Goal: Task Accomplishment & Management: Complete application form

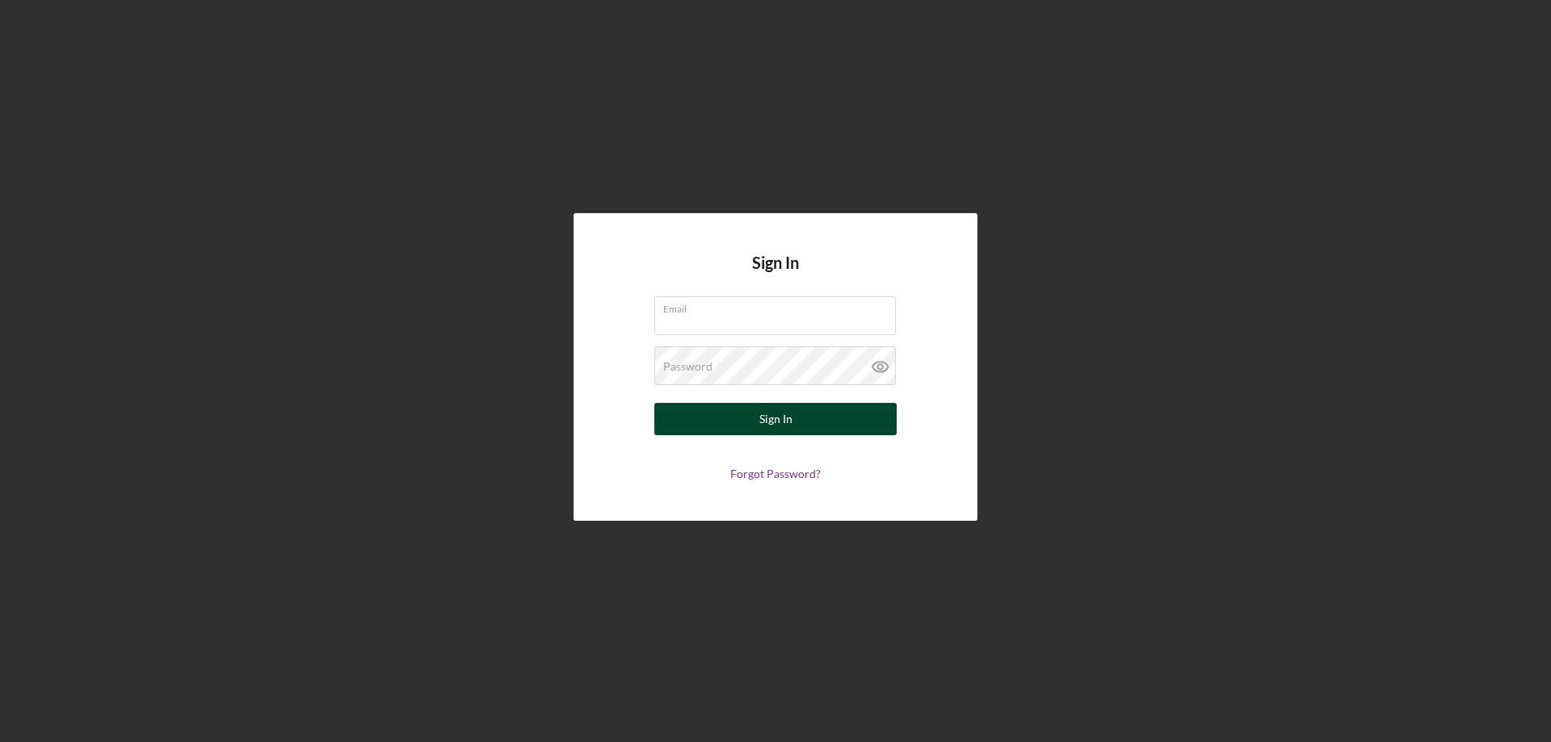
type input "[EMAIL_ADDRESS][DOMAIN_NAME]"
click at [790, 406] on div "Sign In" at bounding box center [775, 419] width 33 height 32
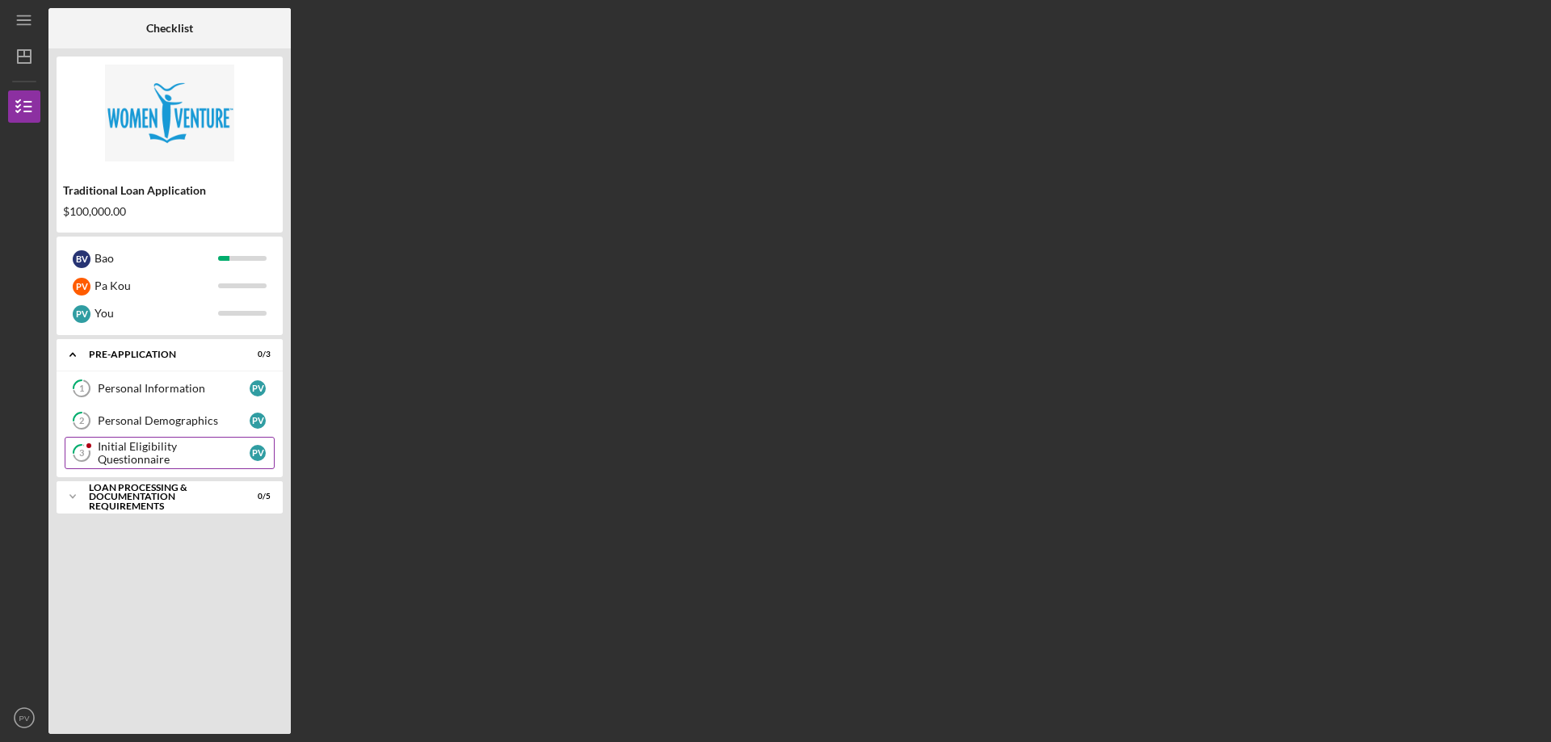
click at [216, 452] on div "Initial Eligibility Questionnaire" at bounding box center [174, 453] width 152 height 26
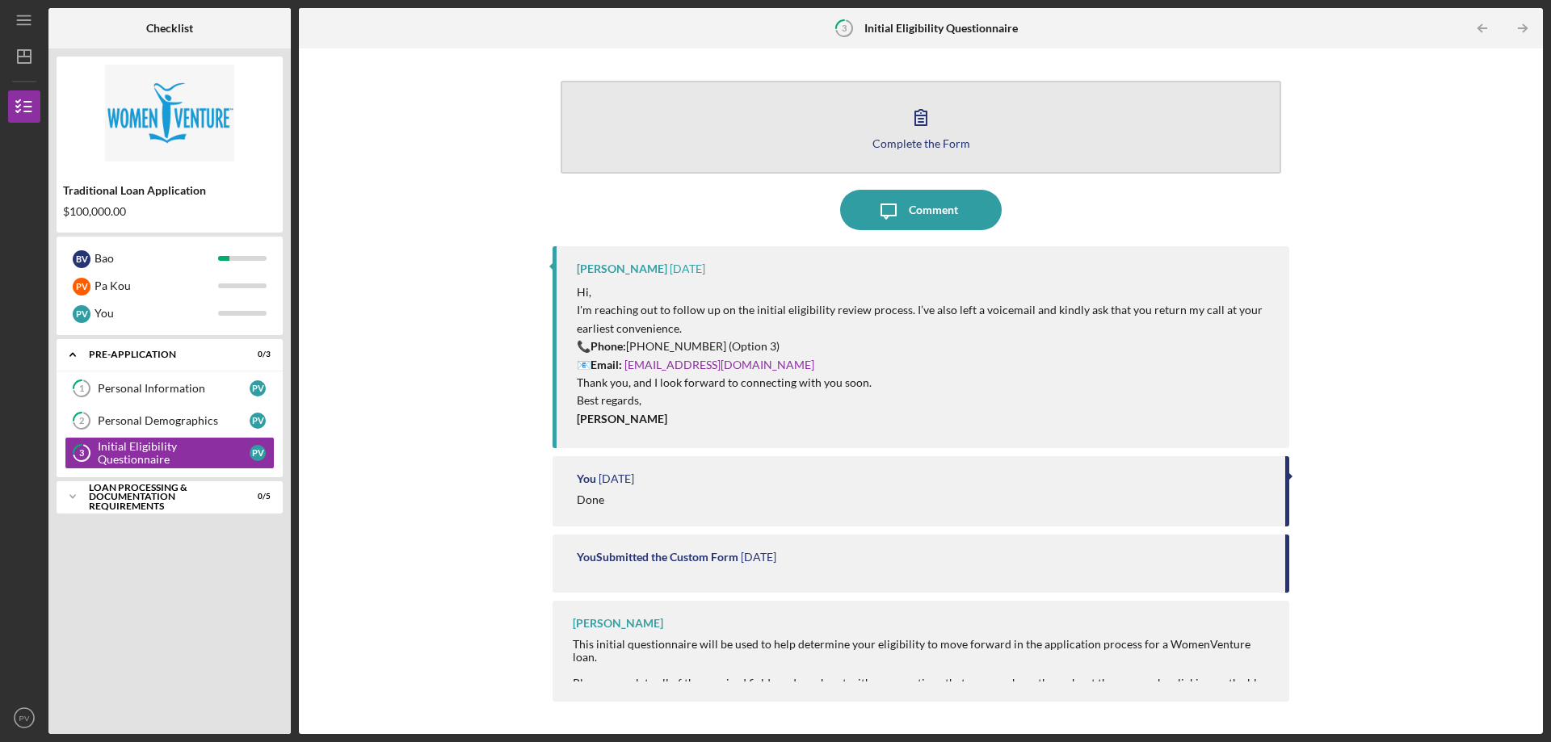
click at [942, 106] on button "Complete the Form Form" at bounding box center [920, 127] width 720 height 93
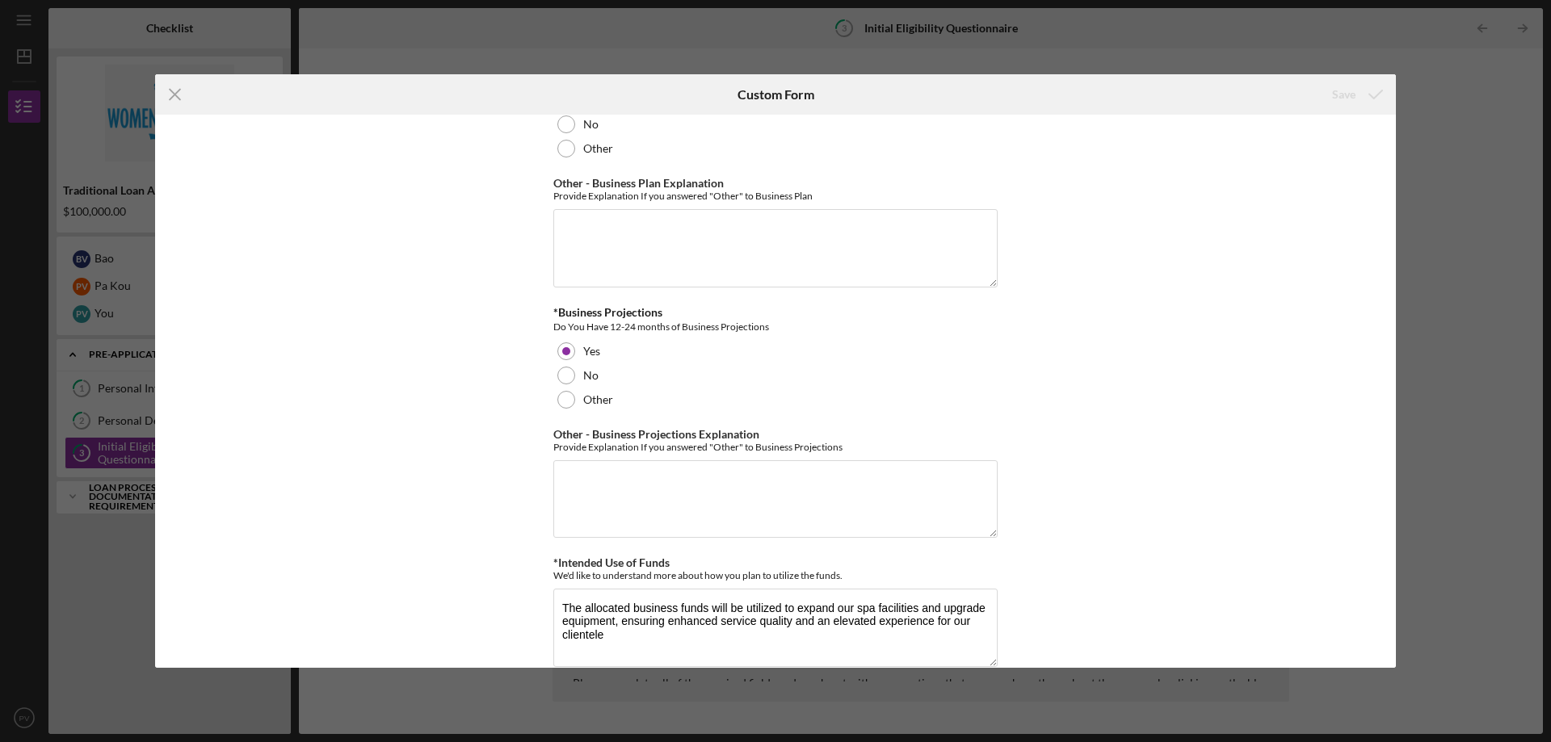
scroll to position [2787, 0]
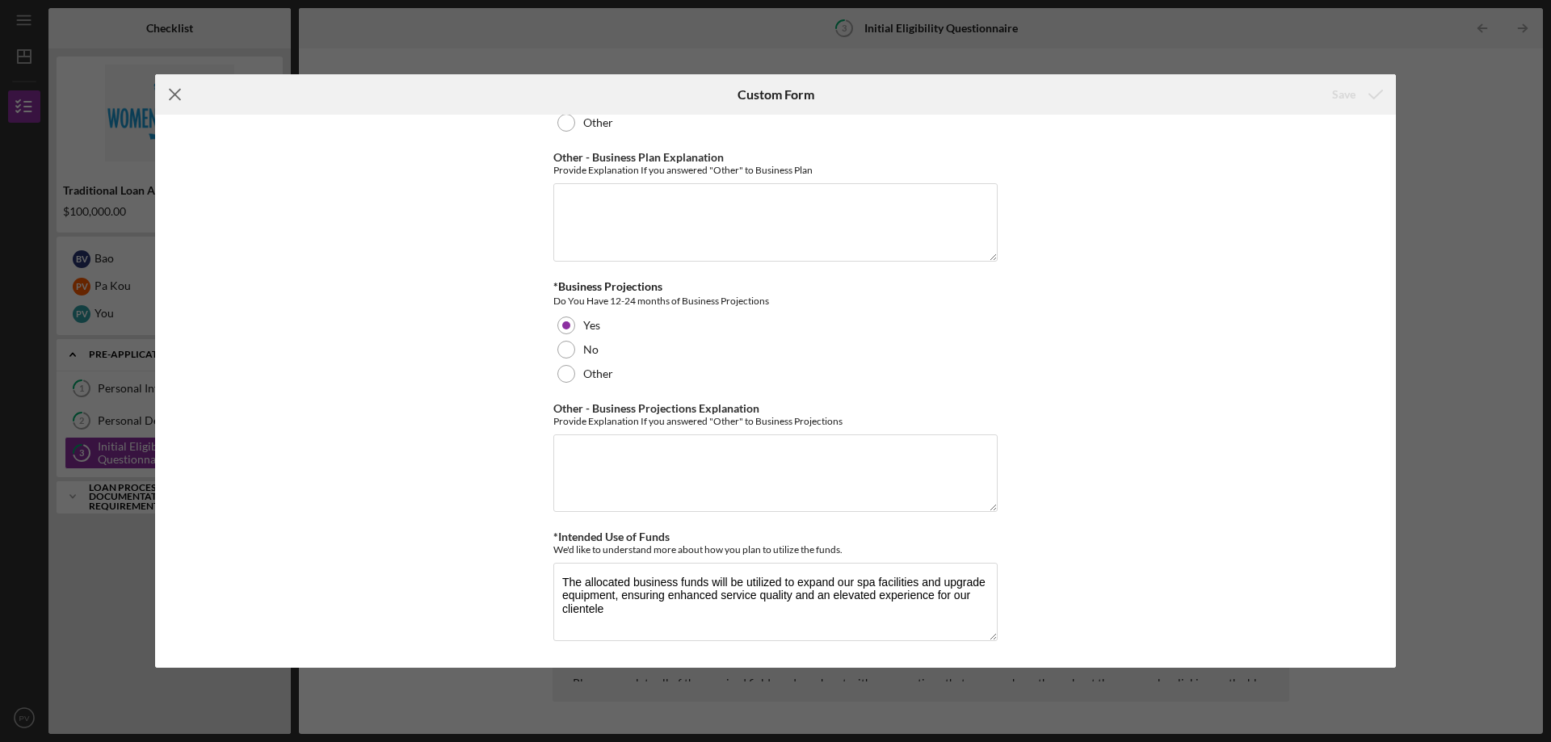
click at [172, 94] on icon "Icon/Menu Close" at bounding box center [175, 94] width 40 height 40
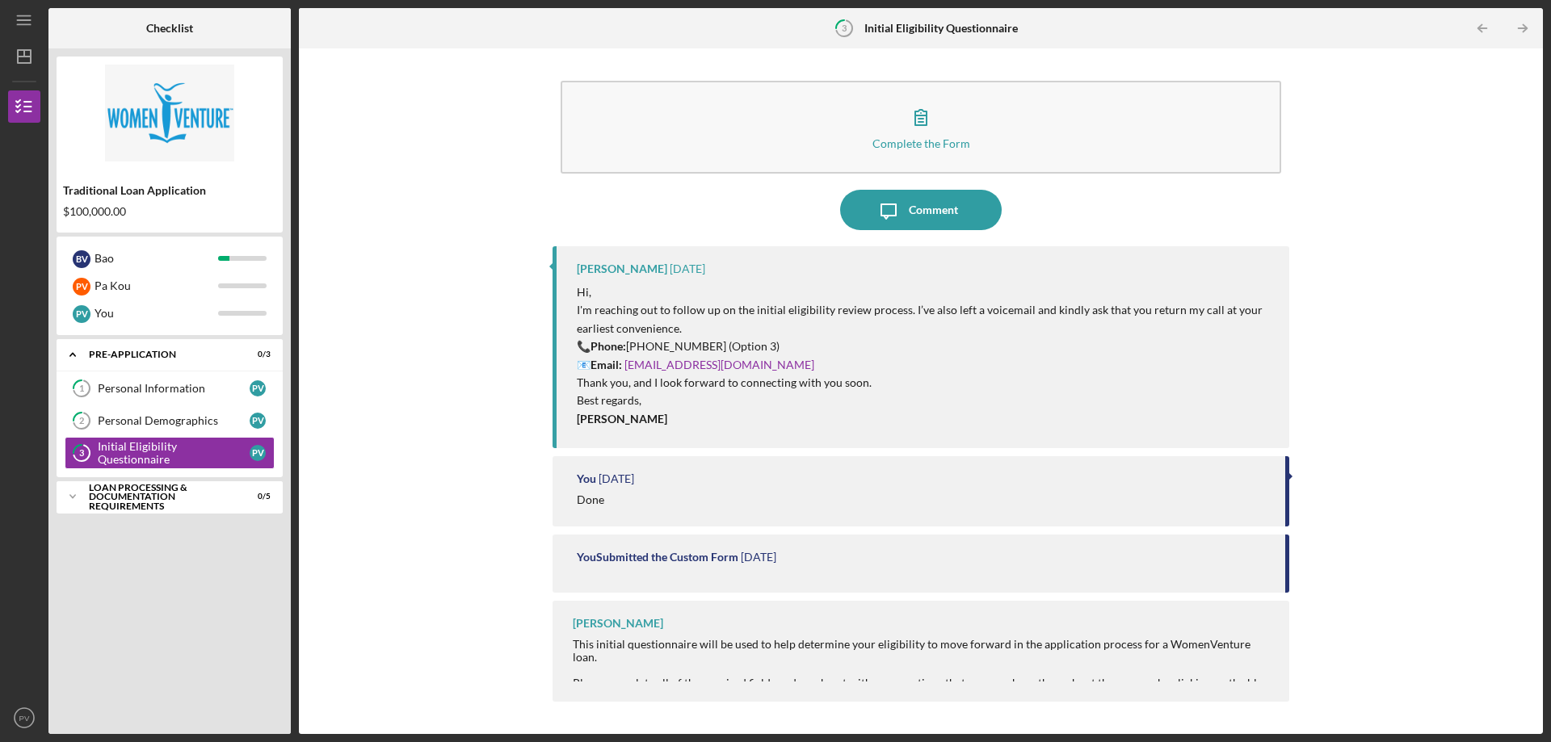
click at [1377, 463] on div "Complete the Form Form Icon/Message Comment [PERSON_NAME] [DATE] Hi, I'm reachi…" at bounding box center [921, 391] width 1228 height 669
click at [963, 204] on button "Icon/Message Comment" at bounding box center [921, 210] width 162 height 40
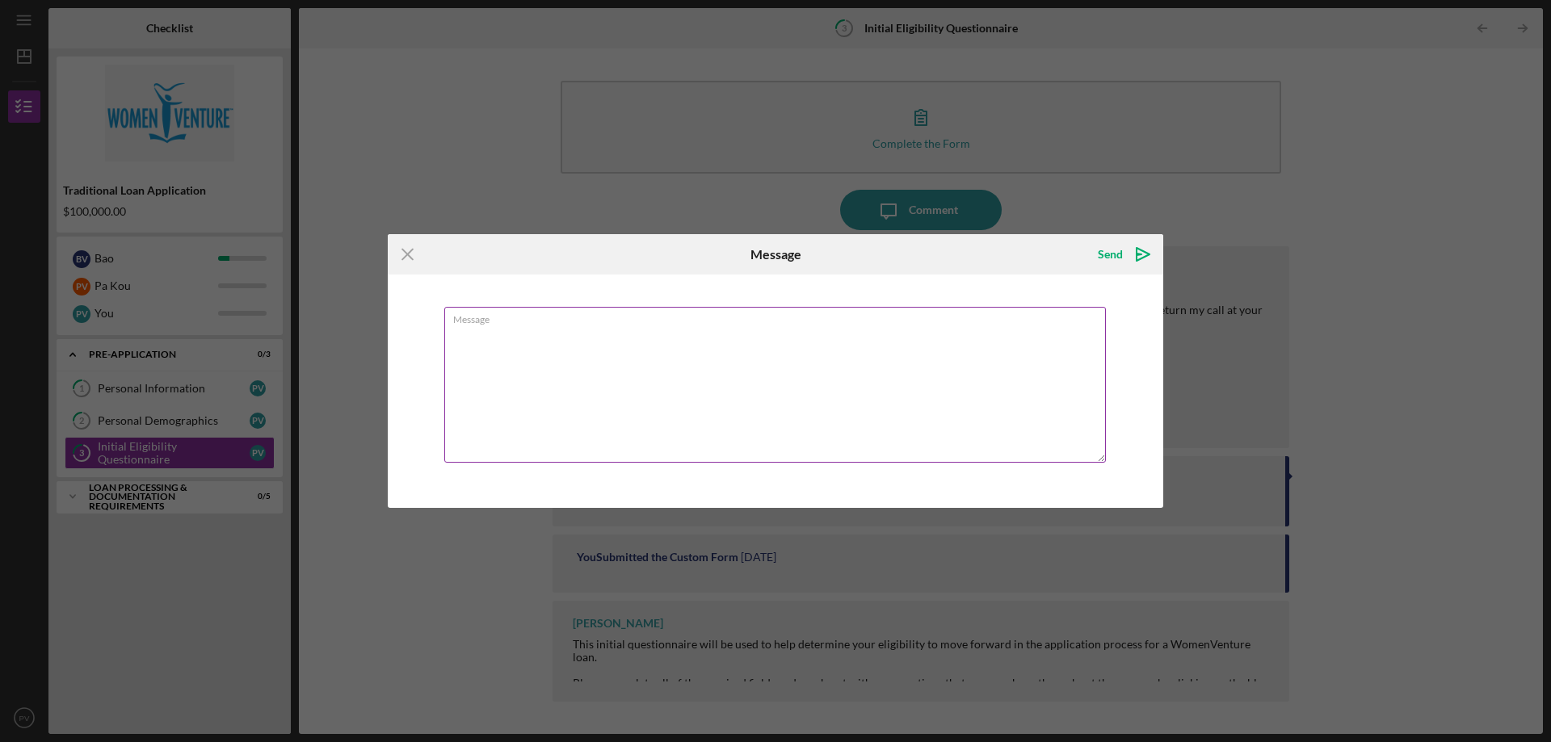
click at [817, 367] on textarea "Message" at bounding box center [774, 385] width 661 height 156
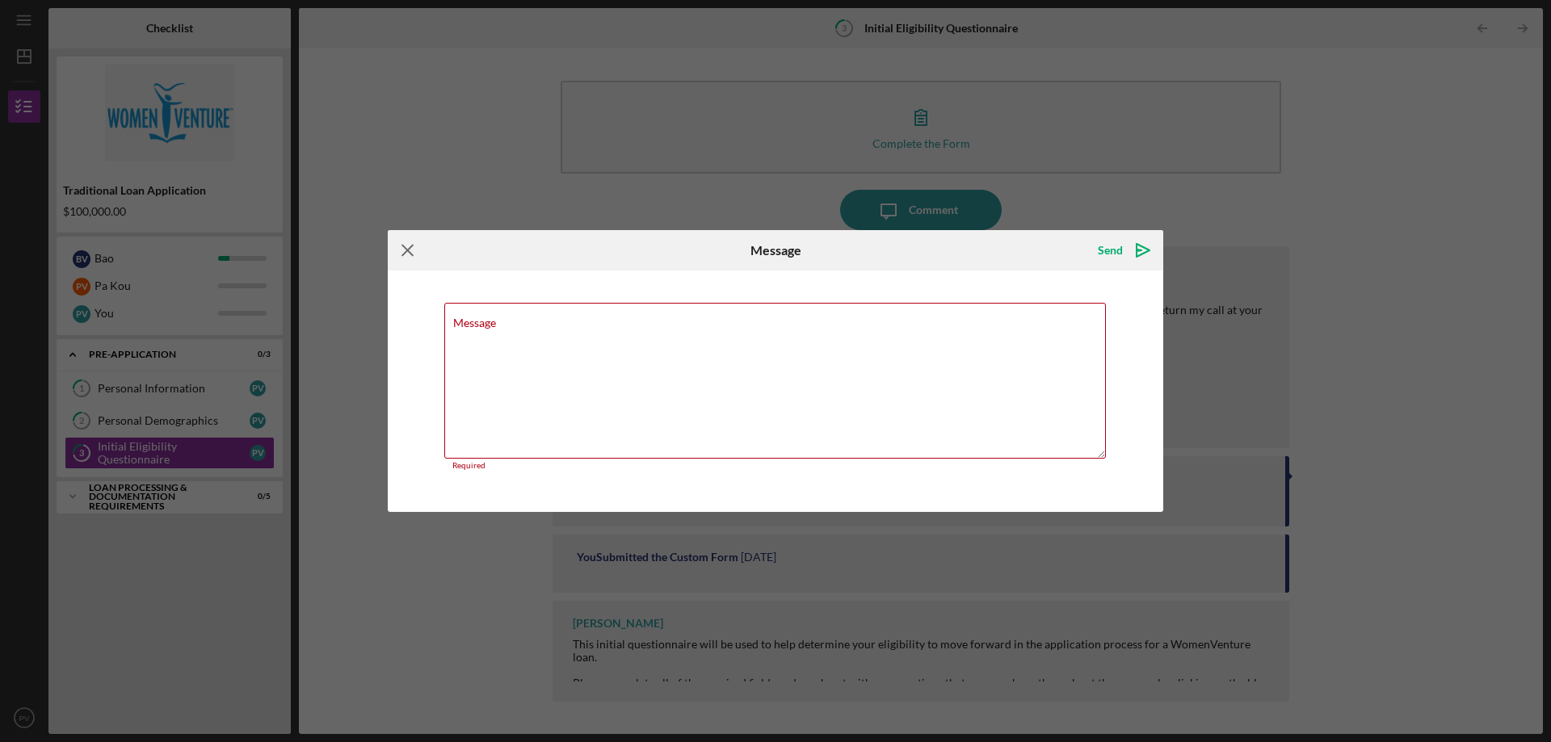
click at [410, 253] on icon "Icon/Menu Close" at bounding box center [408, 250] width 40 height 40
